Goal: Navigation & Orientation: Find specific page/section

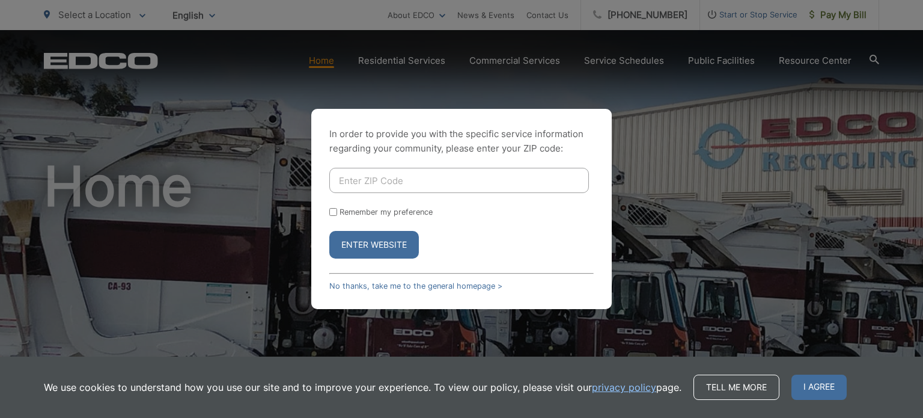
click at [344, 182] on input "Enter ZIP Code" at bounding box center [459, 180] width 260 height 25
type input "91977"
click at [368, 243] on button "Enter Website" at bounding box center [374, 245] width 90 height 28
